Goal: Find specific page/section: Find specific page/section

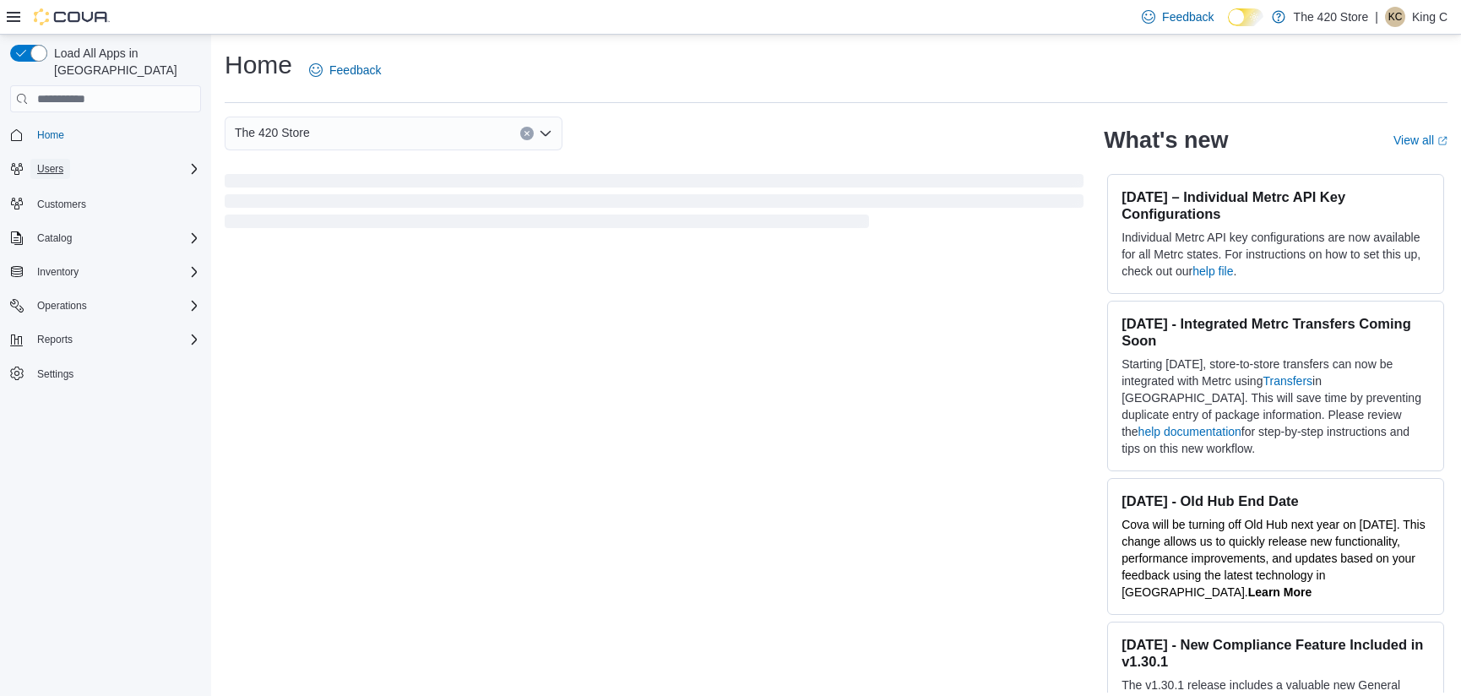
click at [59, 162] on span "Users" at bounding box center [50, 169] width 26 height 14
click at [56, 209] on span "Users" at bounding box center [43, 216] width 26 height 14
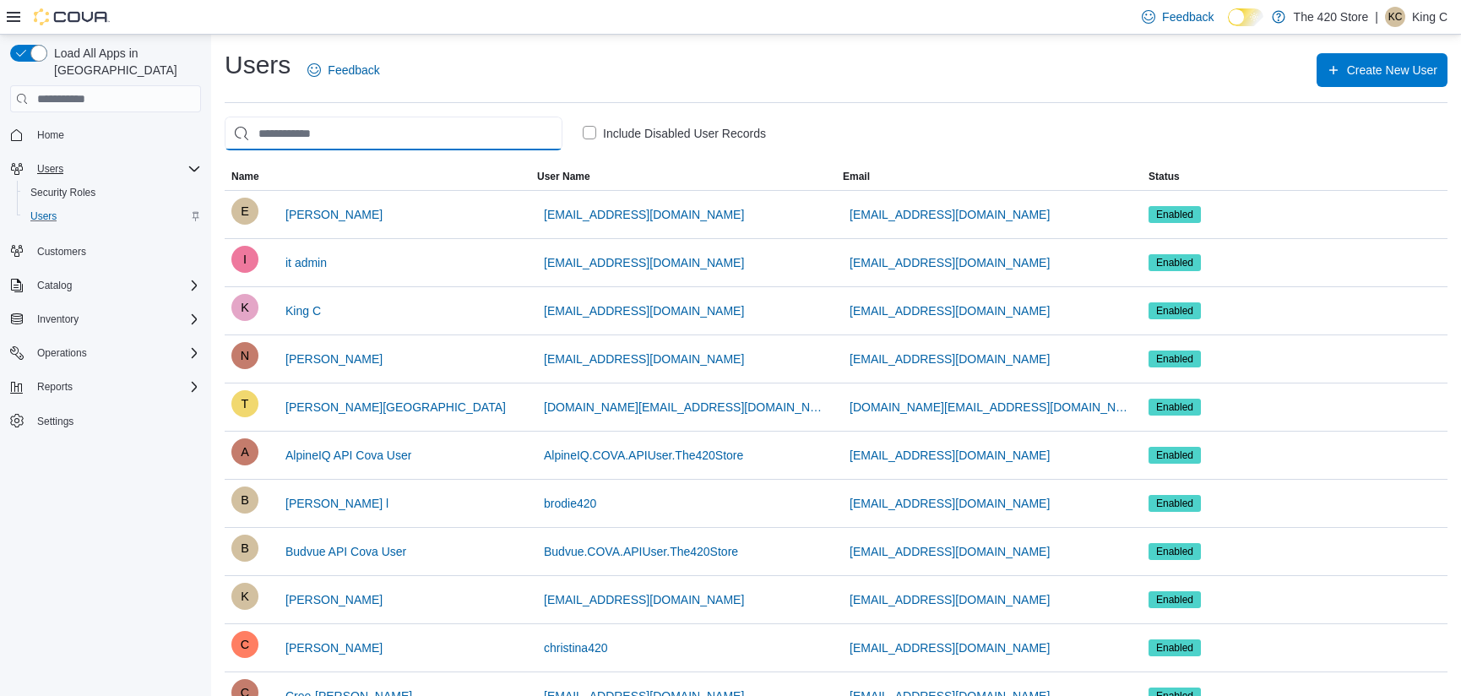
click at [290, 141] on input "search" at bounding box center [394, 134] width 338 height 34
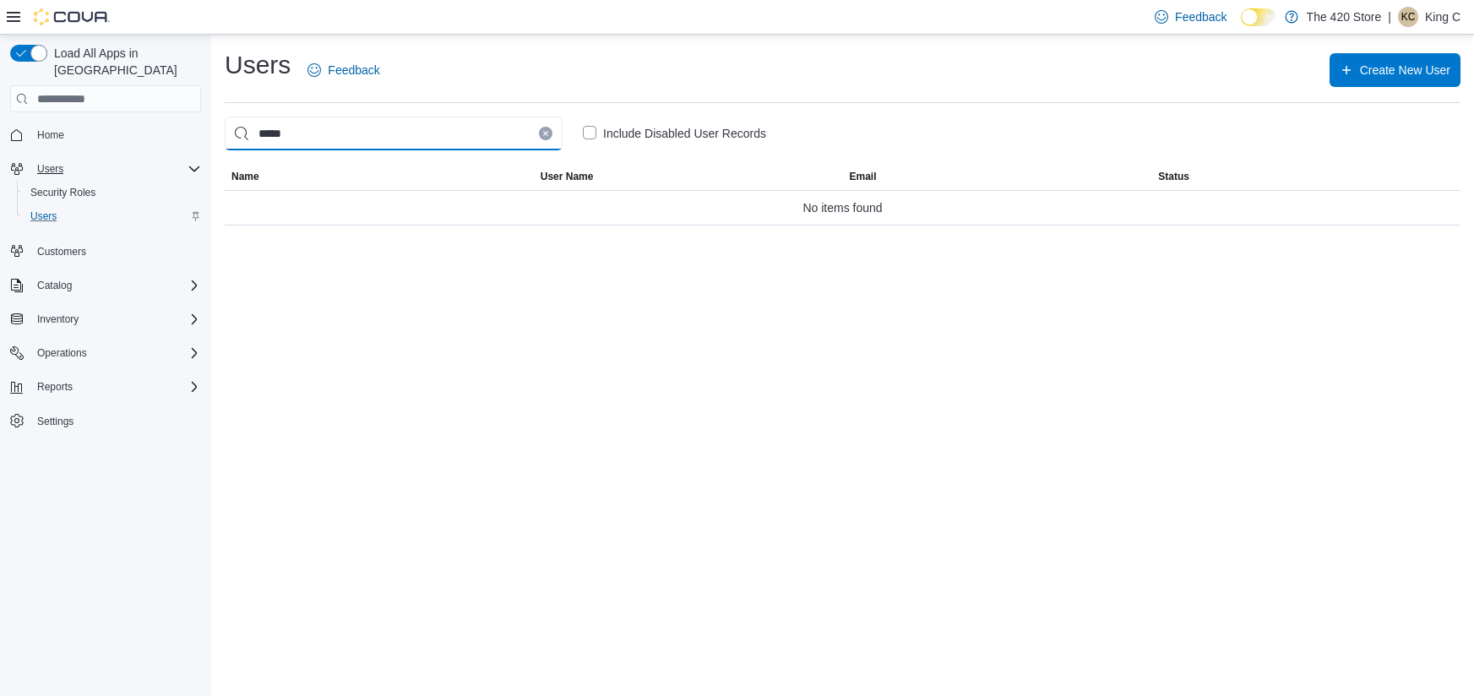
type input "*****"
click at [543, 134] on icon "Clear input" at bounding box center [545, 133] width 7 height 7
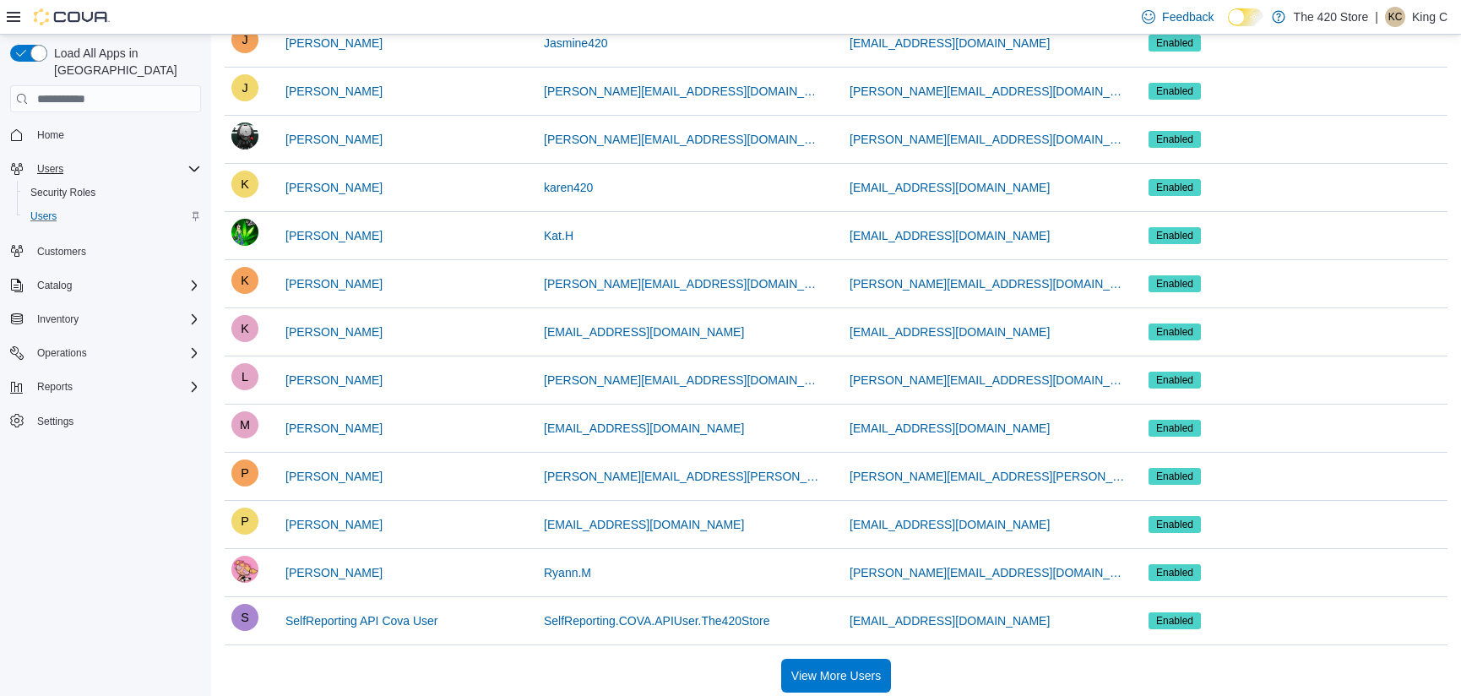
scroll to position [1000, 0]
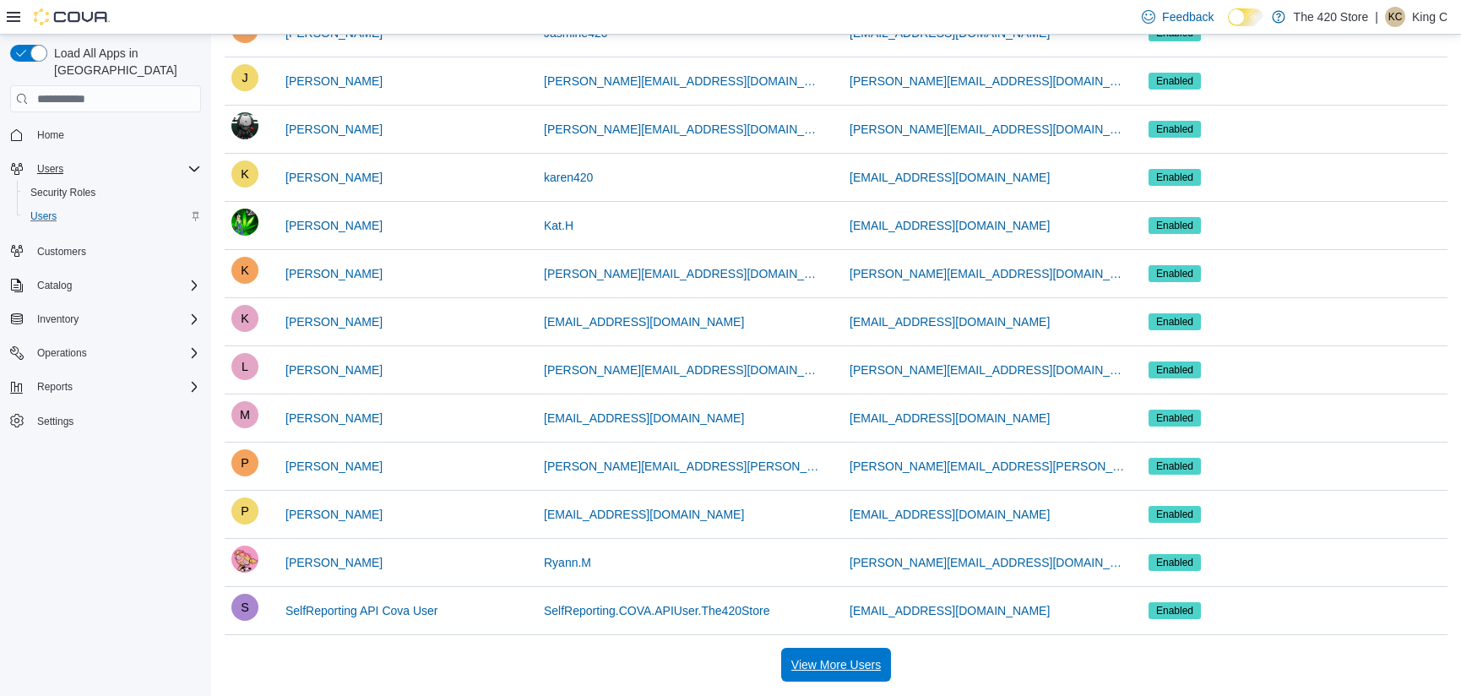
click at [840, 662] on span "View More Users" at bounding box center [836, 664] width 90 height 17
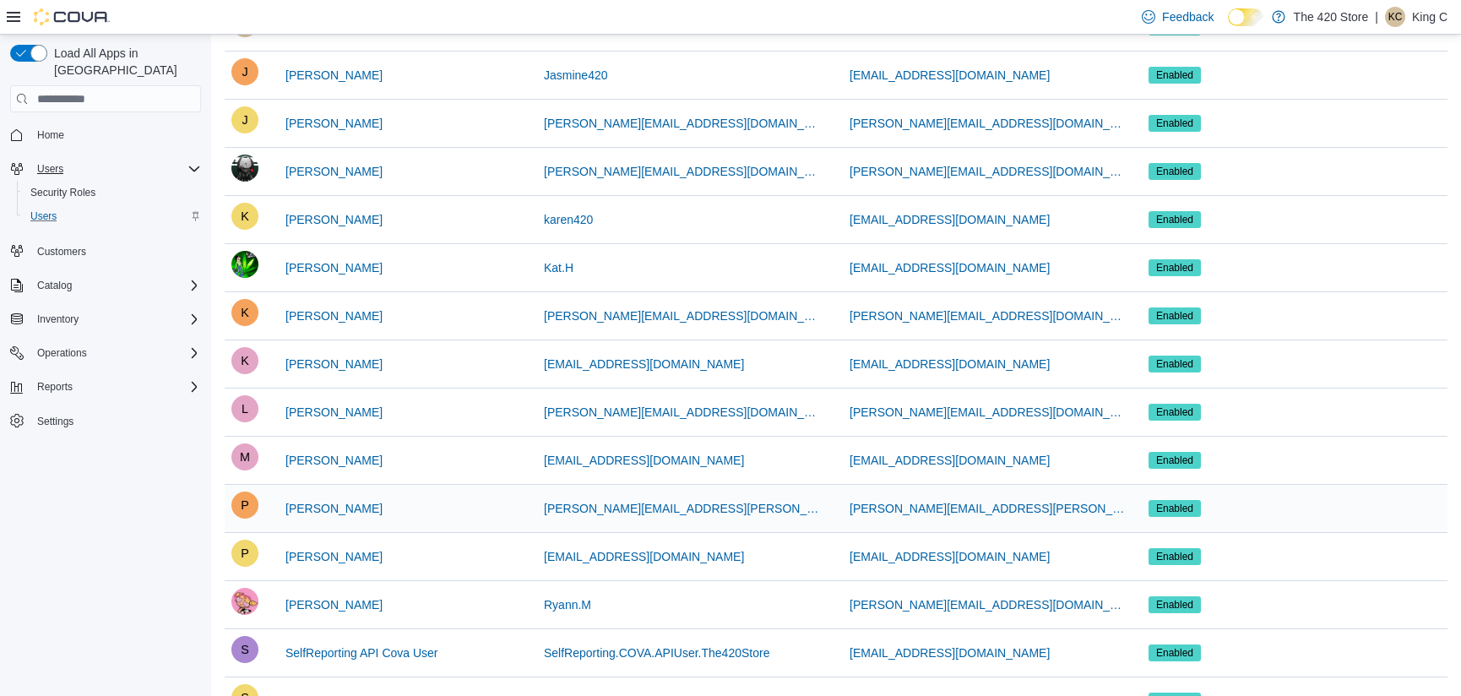
scroll to position [953, 0]
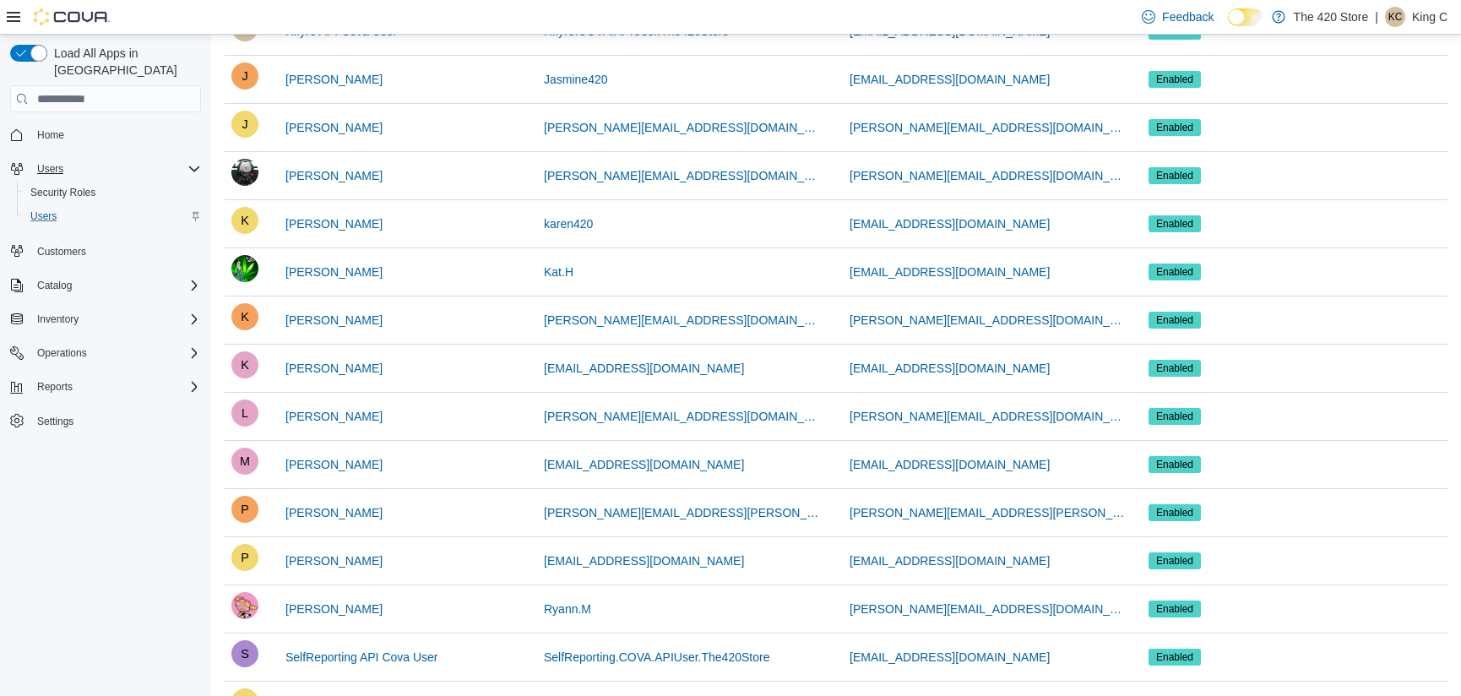
click at [1431, 18] on p "King C" at bounding box center [1429, 17] width 35 height 20
click at [1350, 164] on span "Sign Out" at bounding box center [1339, 163] width 46 height 17
